Goal: Task Accomplishment & Management: Use online tool/utility

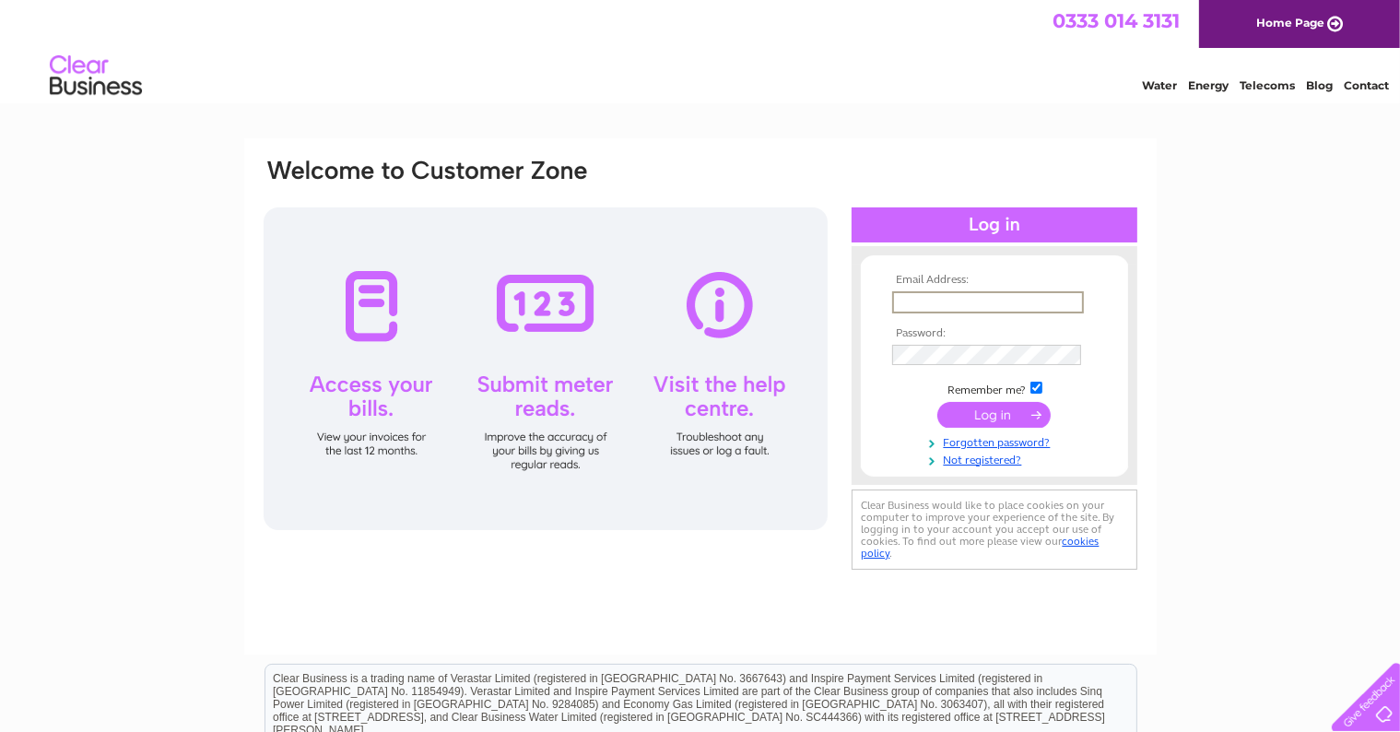
type input "graham@fireprotectionalliance.co.uk"
click at [937, 401] on input "submit" at bounding box center [993, 414] width 113 height 26
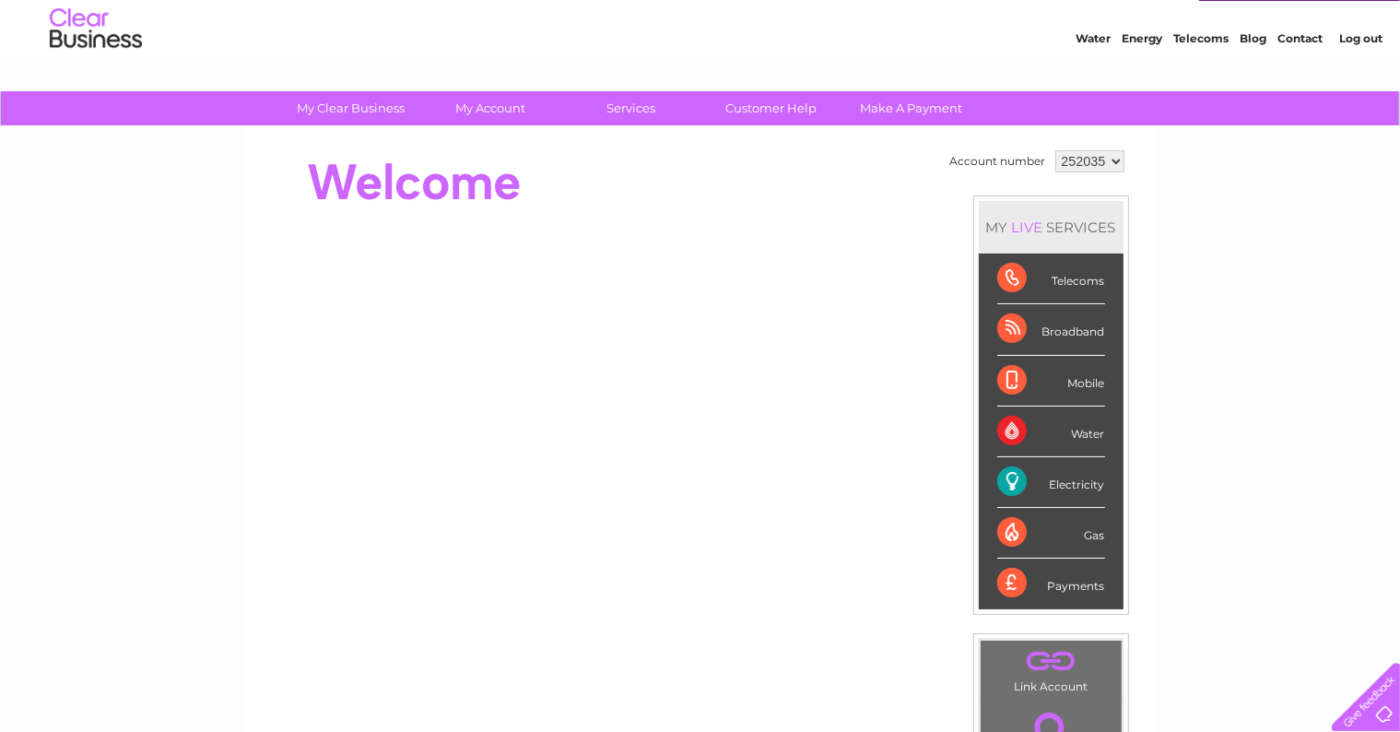
scroll to position [92, 0]
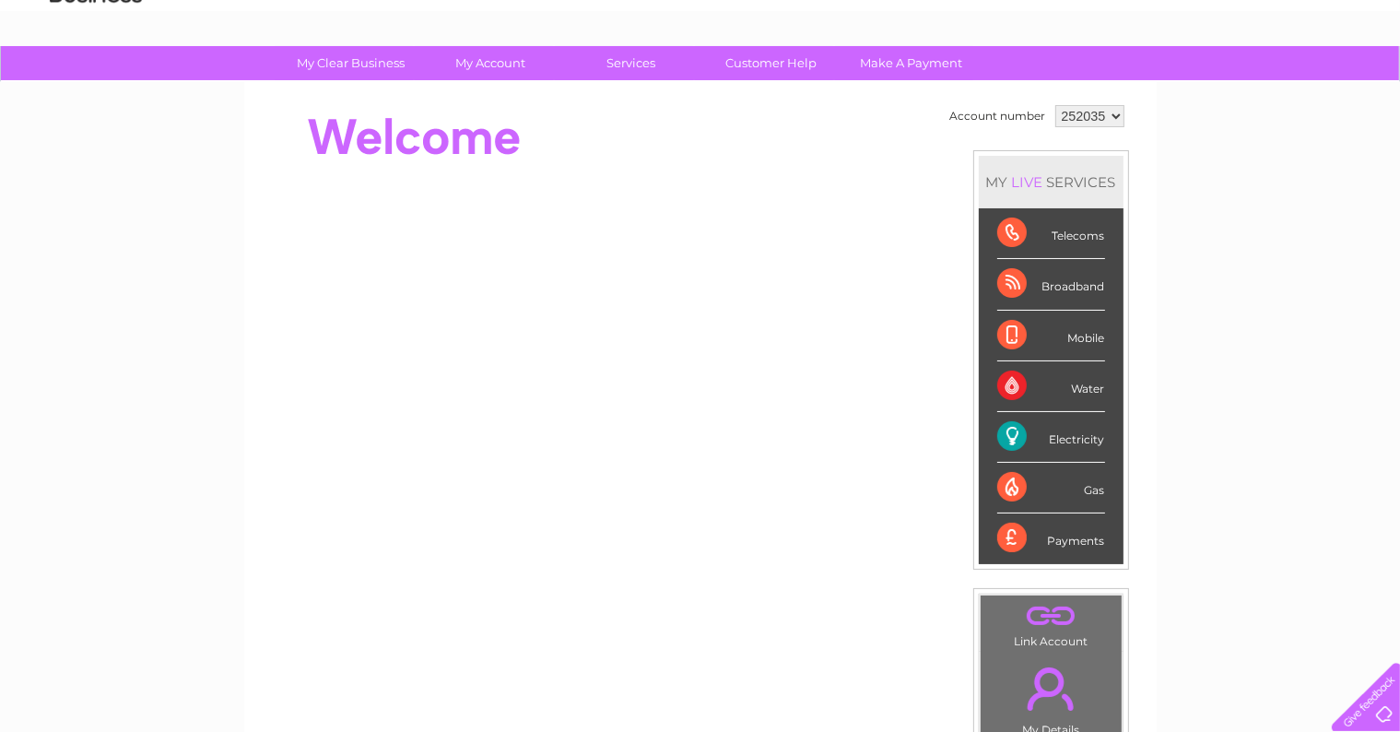
click at [1010, 429] on div "Electricity" at bounding box center [1051, 437] width 108 height 51
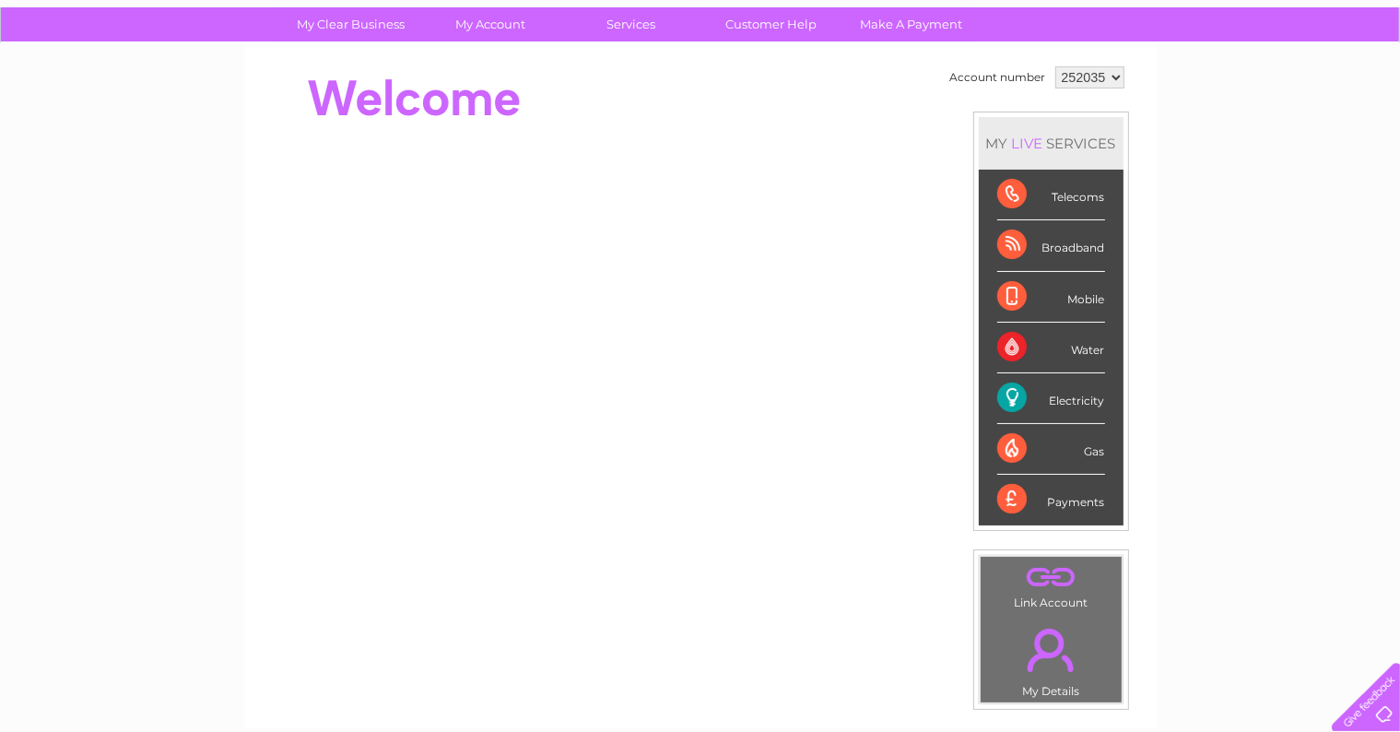
scroll to position [0, 0]
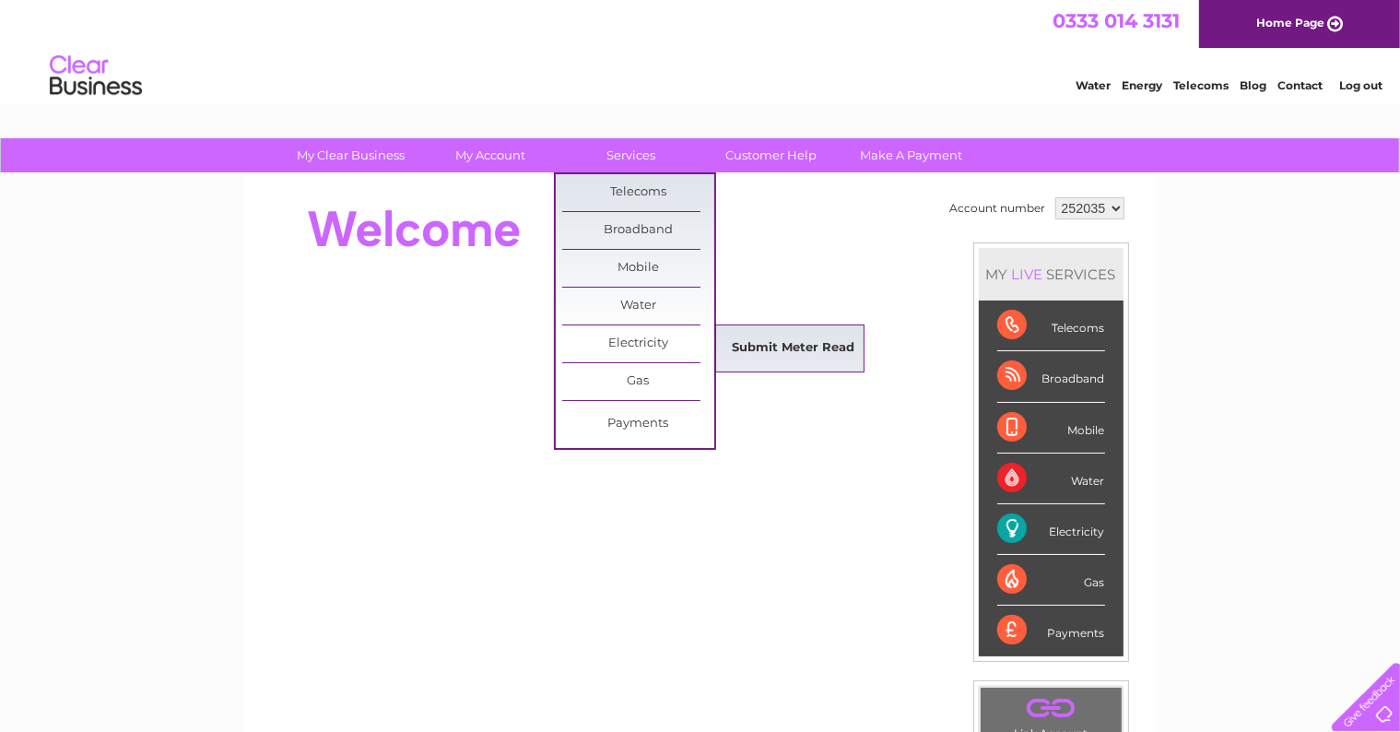
click at [795, 346] on link "Submit Meter Read" at bounding box center [793, 348] width 152 height 37
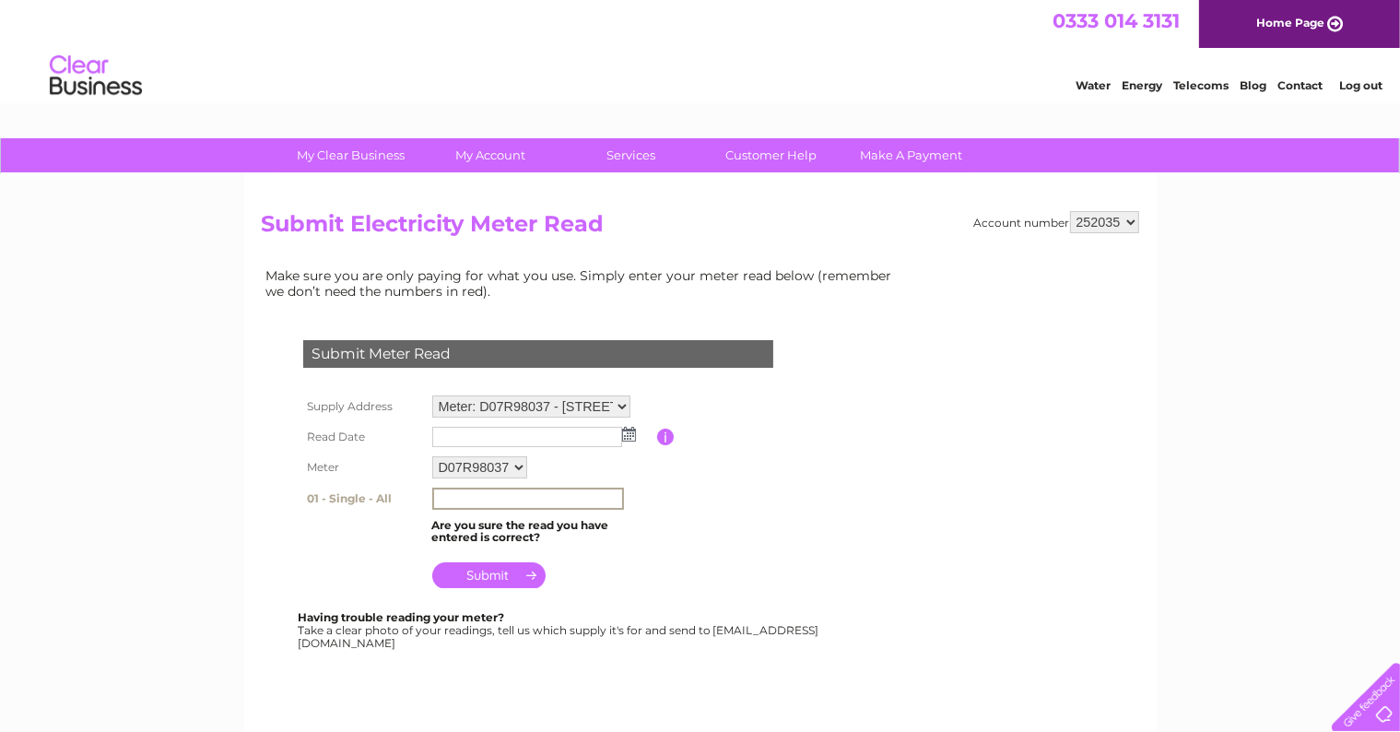
click at [456, 498] on input "text" at bounding box center [528, 498] width 192 height 22
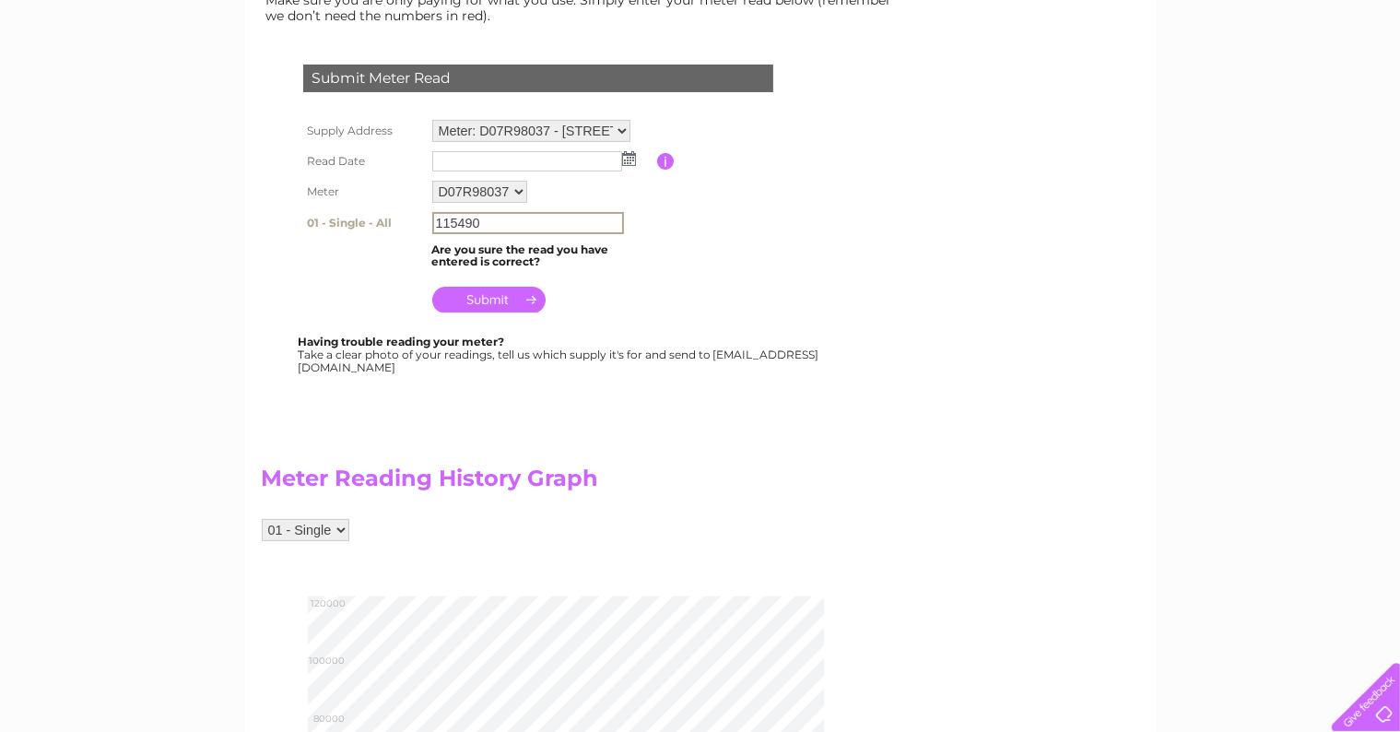
scroll to position [276, 0]
type input "115490"
click at [632, 156] on img at bounding box center [629, 157] width 14 height 15
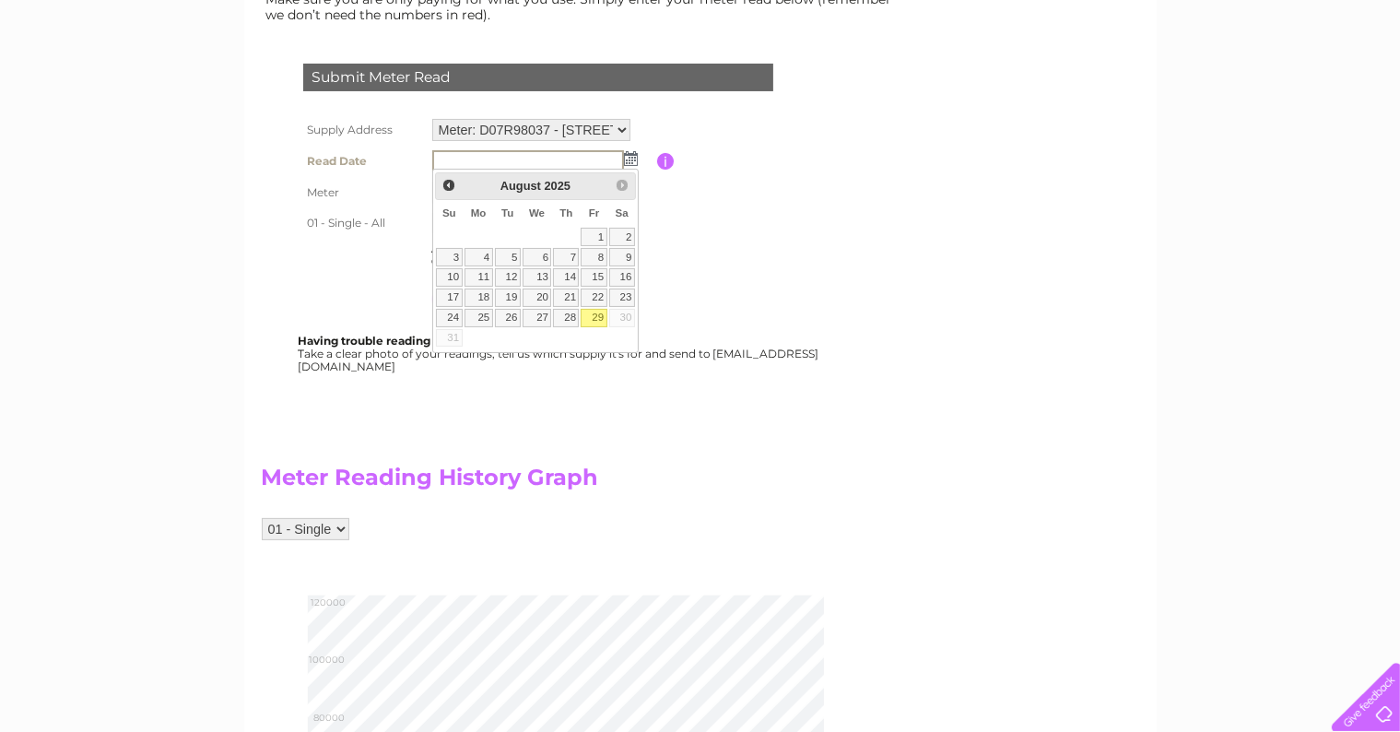
click at [593, 313] on link "29" at bounding box center [594, 318] width 26 height 18
type input "2025/08/29"
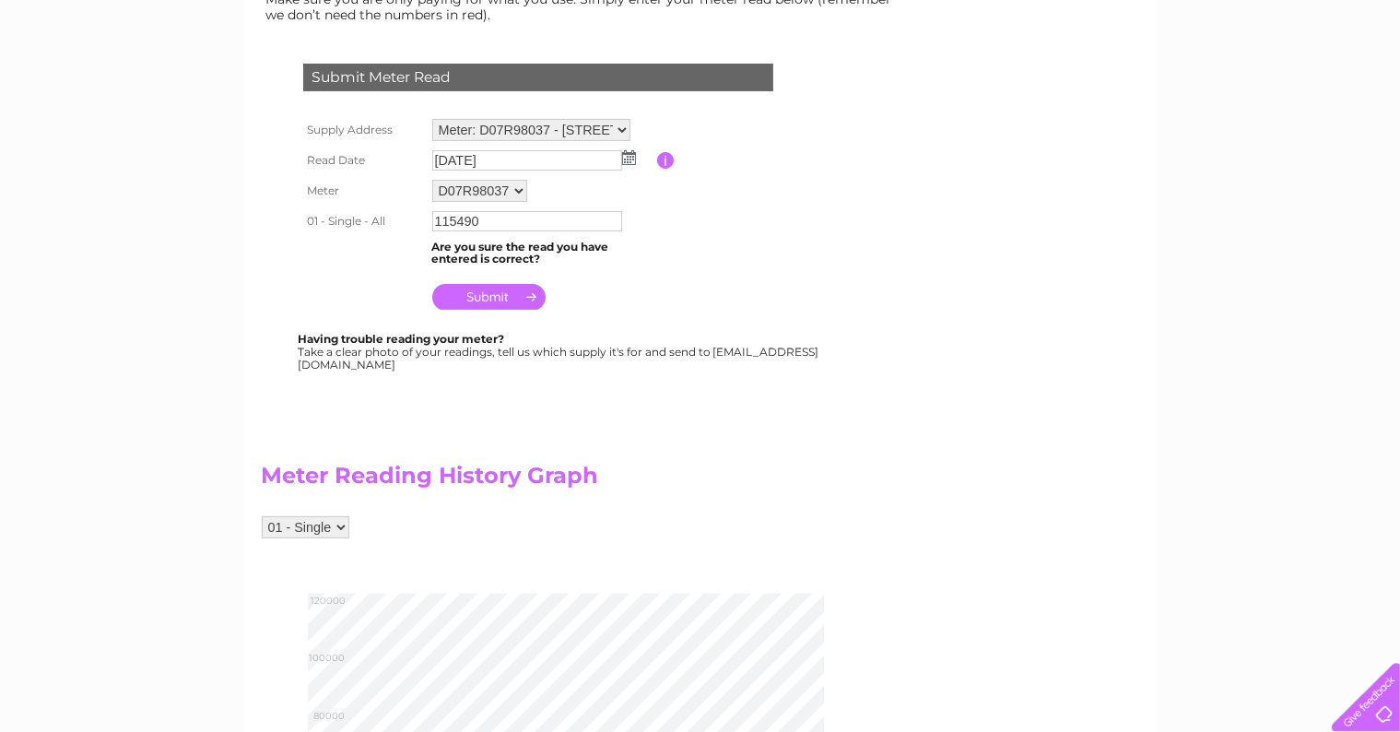
click at [475, 293] on input "submit" at bounding box center [488, 297] width 113 height 26
